Goal: Information Seeking & Learning: Understand process/instructions

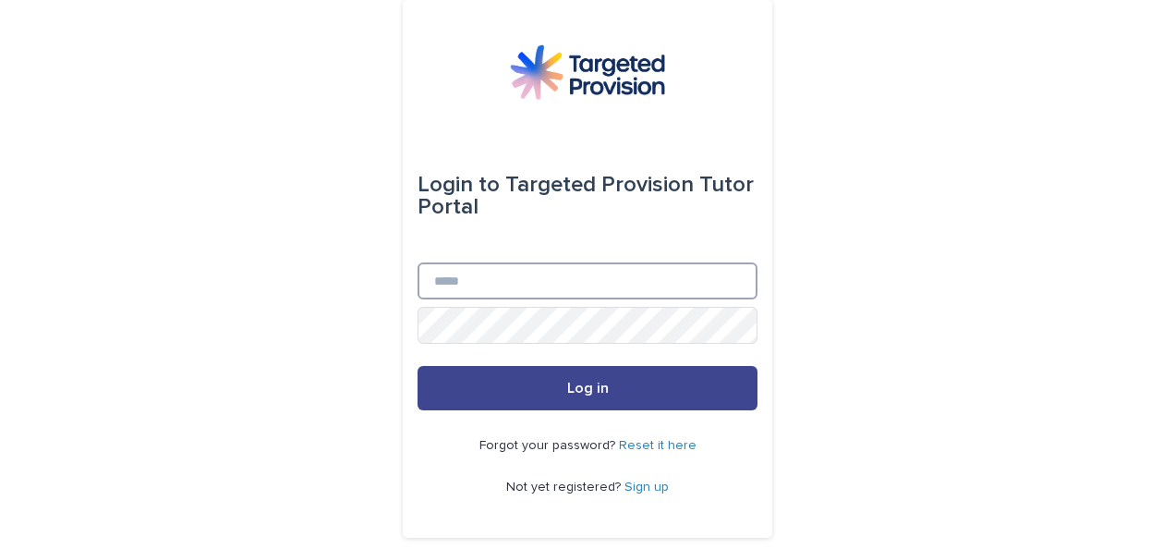
type input "**********"
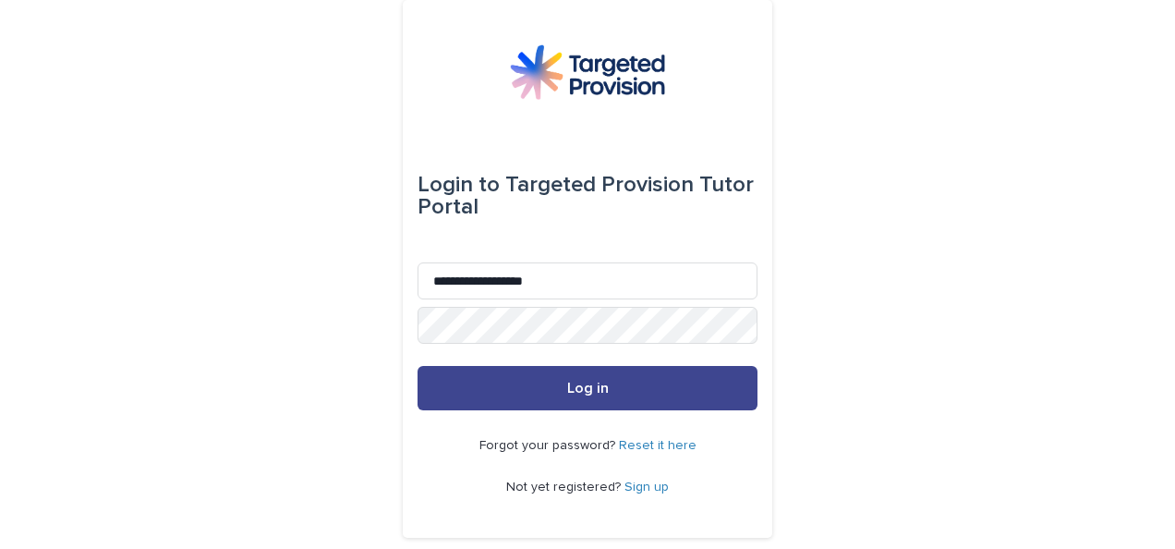
click at [569, 394] on span "Log in" at bounding box center [588, 388] width 42 height 15
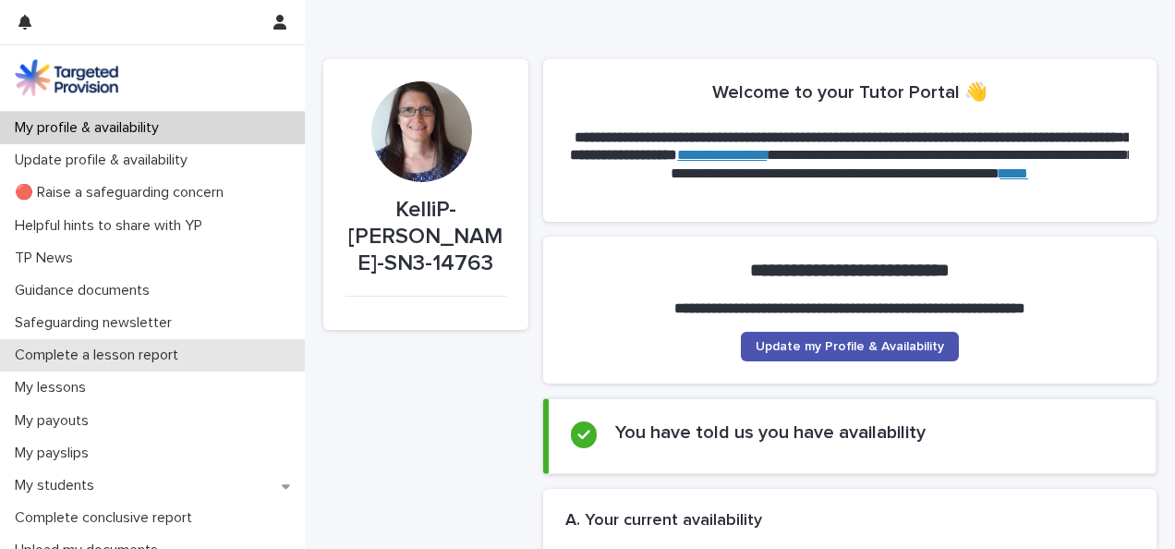
click at [128, 355] on p "Complete a lesson report" at bounding box center [100, 355] width 186 height 18
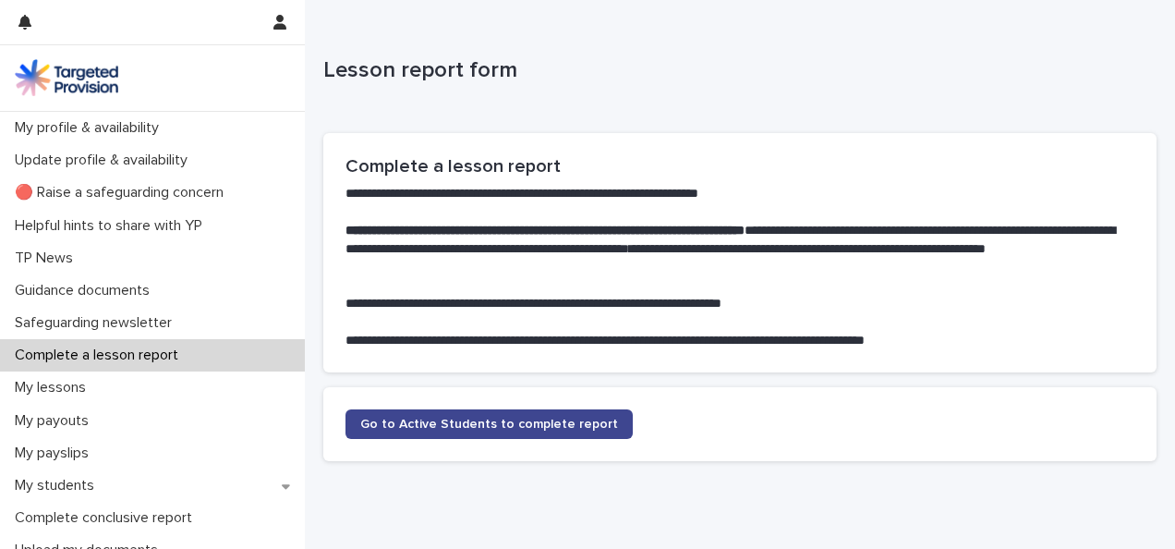
click at [499, 421] on span "Go to Active Students to complete report" at bounding box center [489, 424] width 258 height 13
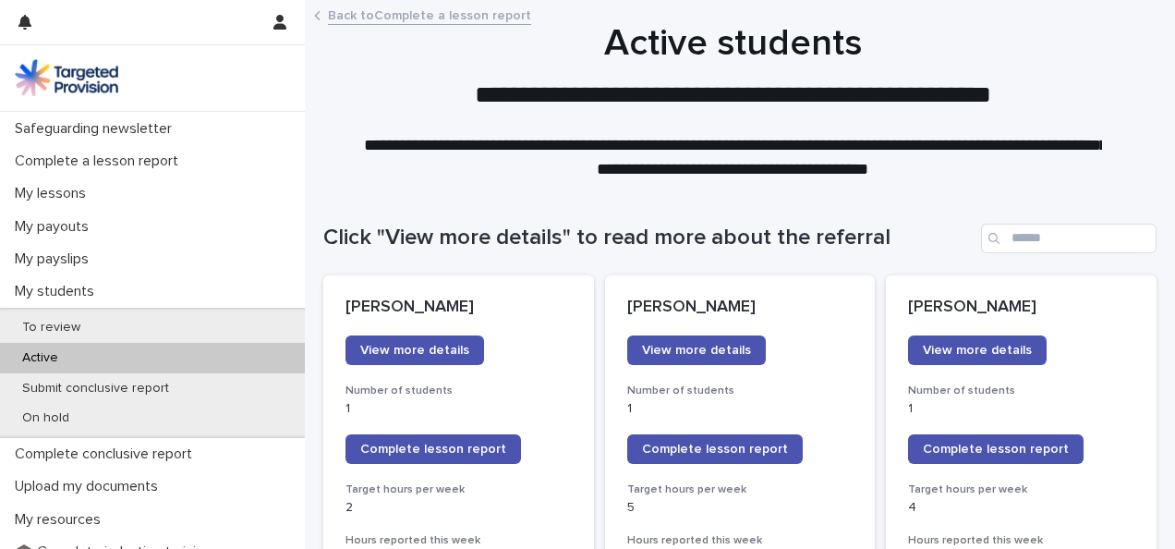
scroll to position [155, 0]
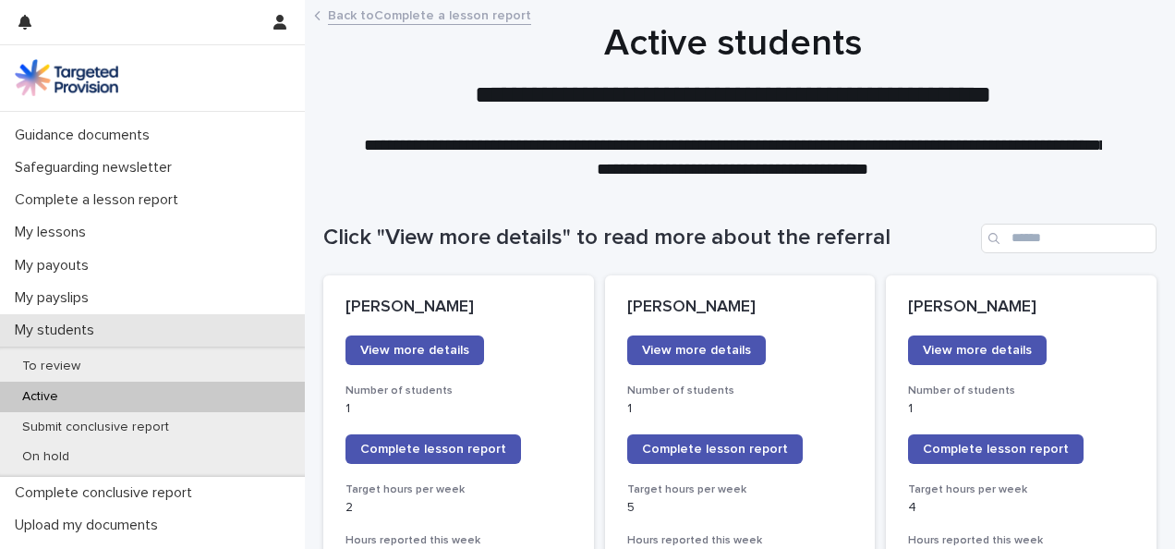
click at [112, 326] on div "My students" at bounding box center [152, 330] width 305 height 32
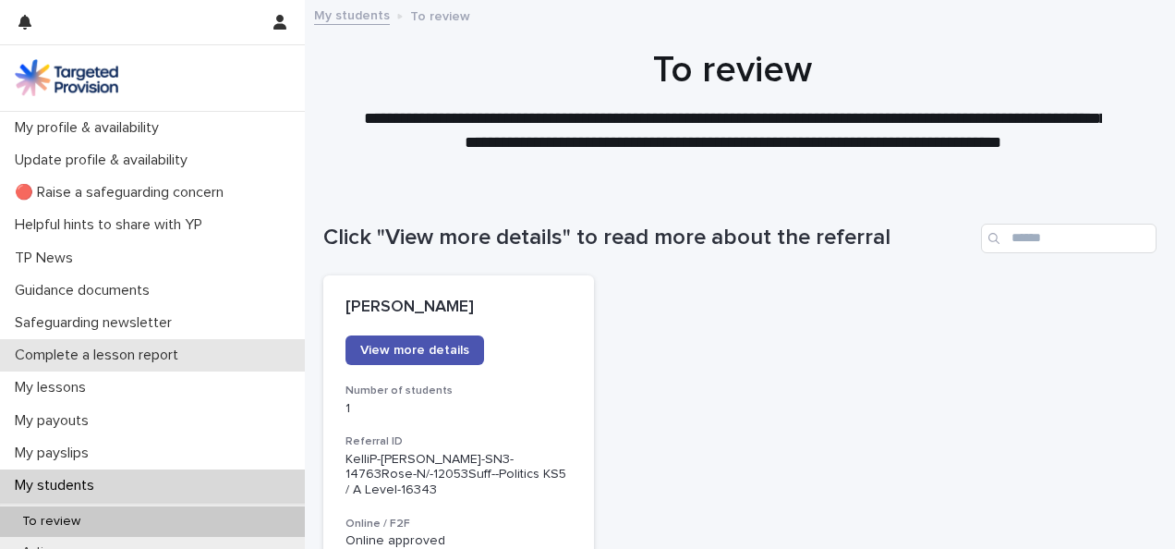
click at [76, 358] on p "Complete a lesson report" at bounding box center [100, 355] width 186 height 18
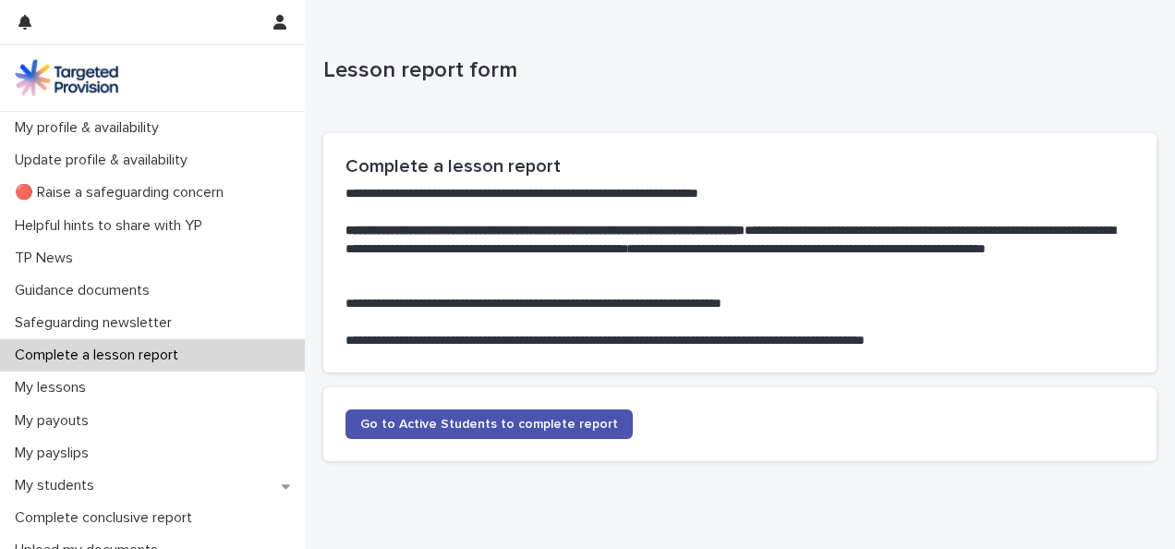
click at [142, 72] on link at bounding box center [152, 77] width 275 height 37
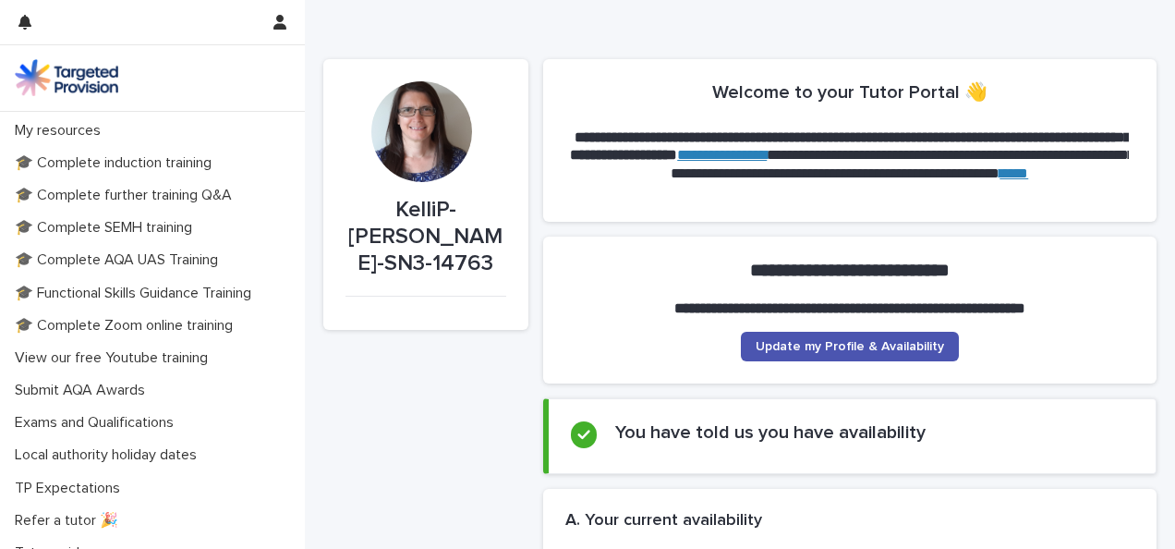
scroll to position [455, 0]
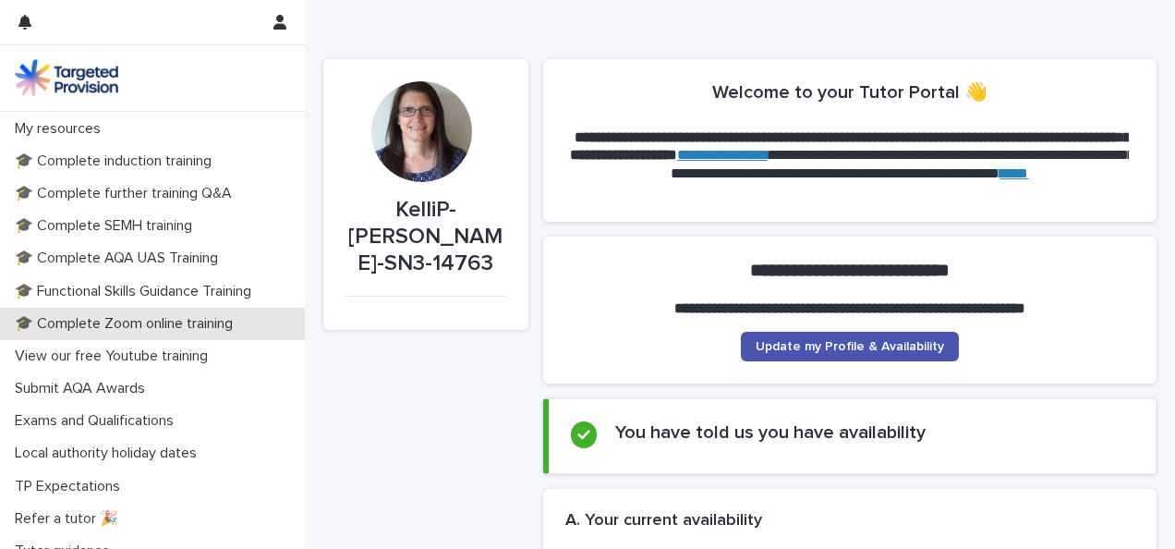
click at [194, 323] on p "🎓 Complete Zoom online training" at bounding box center [127, 324] width 240 height 18
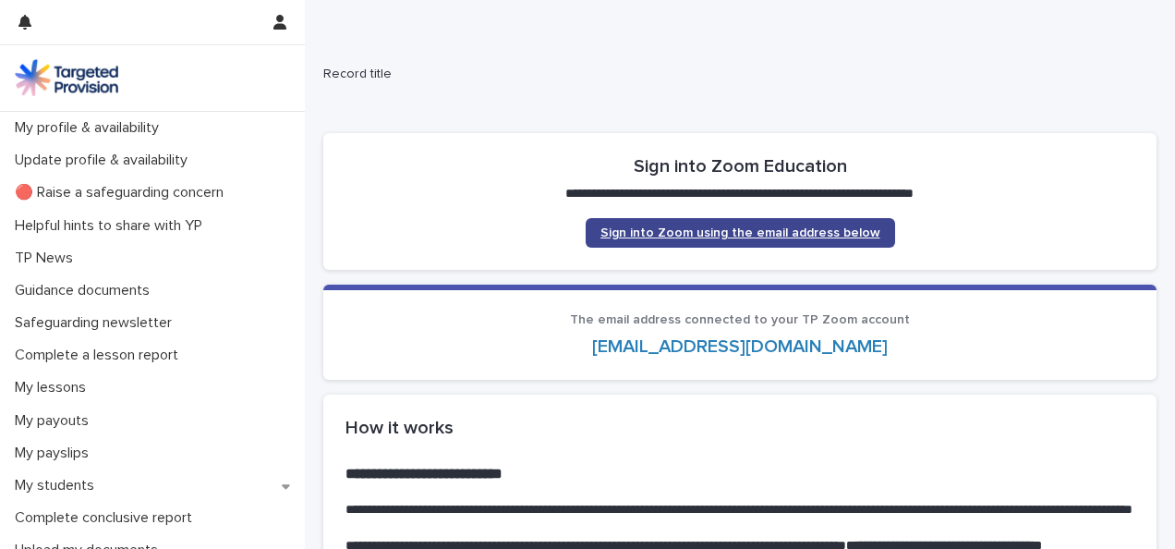
click at [708, 231] on span "Sign into Zoom using the email address below" at bounding box center [741, 232] width 280 height 13
click at [707, 228] on span "Sign into Zoom using the email address below" at bounding box center [741, 232] width 280 height 13
